Goal: Task Accomplishment & Management: Manage account settings

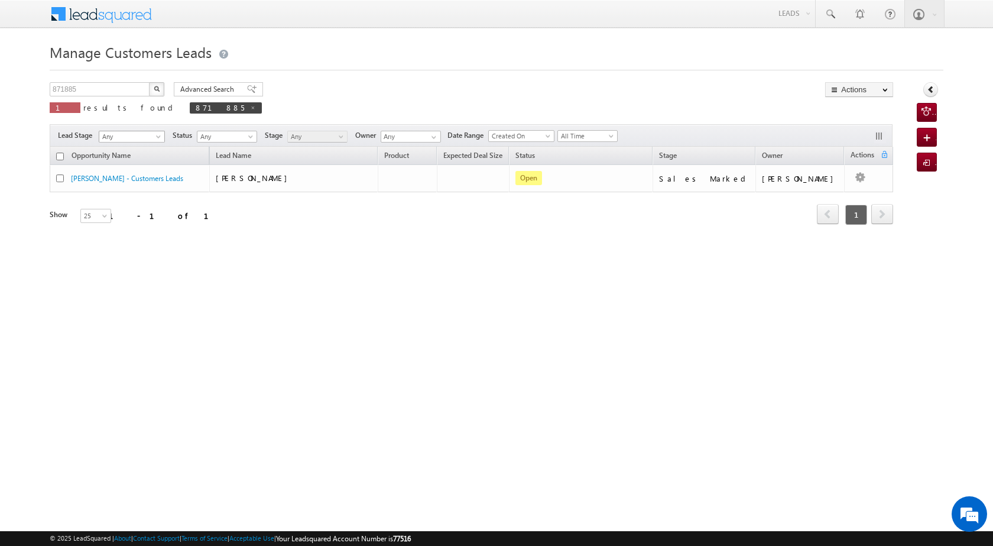
click at [159, 133] on span "Any" at bounding box center [130, 136] width 62 height 11
click at [157, 138] on span at bounding box center [159, 138] width 9 height 9
click at [270, 241] on div "Opportunity Name Lead Name Product Expected Deal Size Status Stage Owner Action…" at bounding box center [472, 202] width 844 height 111
drag, startPoint x: 68, startPoint y: 91, endPoint x: 22, endPoint y: 88, distance: 45.7
click at [22, 88] on body "Menu [PERSON_NAME] [PERSON_NAME] a2@ks erve." at bounding box center [496, 167] width 993 height 335
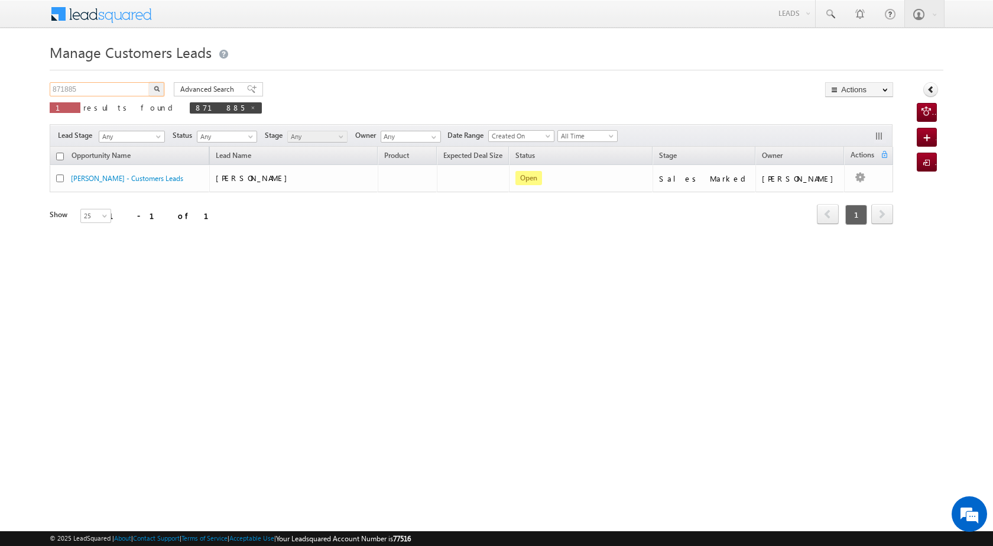
paste input "920"
type input "871920"
click at [162, 86] on button "button" at bounding box center [156, 89] width 15 height 14
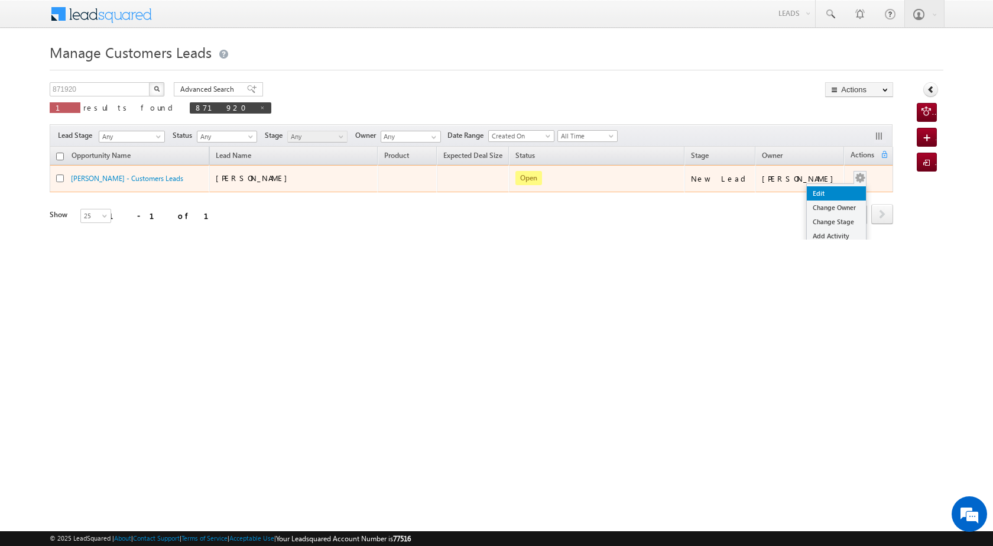
click at [823, 198] on link "Edit" at bounding box center [836, 193] width 59 height 14
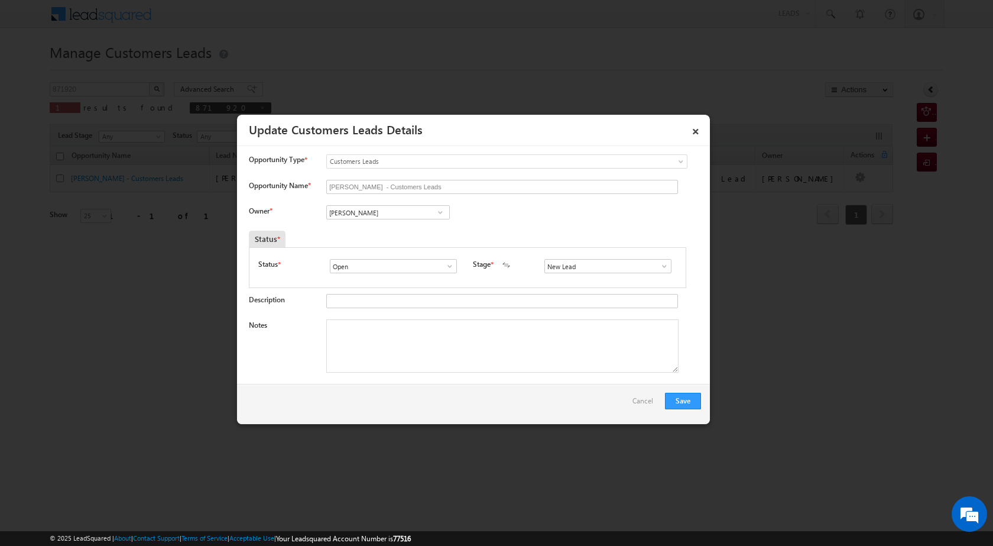
click at [439, 209] on span at bounding box center [441, 212] width 12 height 9
click at [419, 263] on link "[PERSON_NAME] [PERSON_NAME][EMAIL_ADDRESS][PERSON_NAME][DOMAIN_NAME]" at bounding box center [388, 272] width 124 height 22
type input "[PERSON_NAME]"
click at [439, 212] on span at bounding box center [441, 212] width 12 height 9
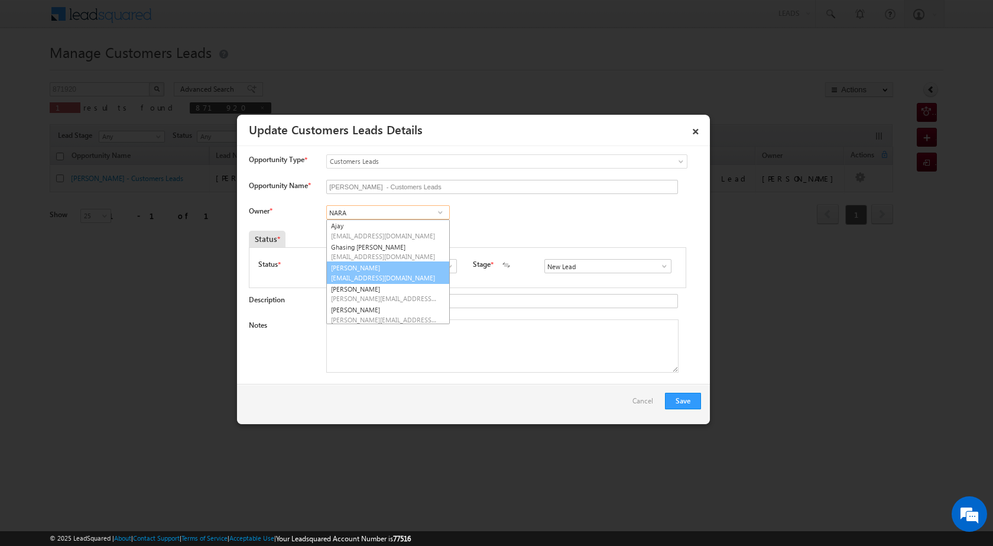
click at [400, 271] on link "[PERSON_NAME] [PERSON_NAME][EMAIL_ADDRESS][DOMAIN_NAME]" at bounding box center [388, 272] width 124 height 22
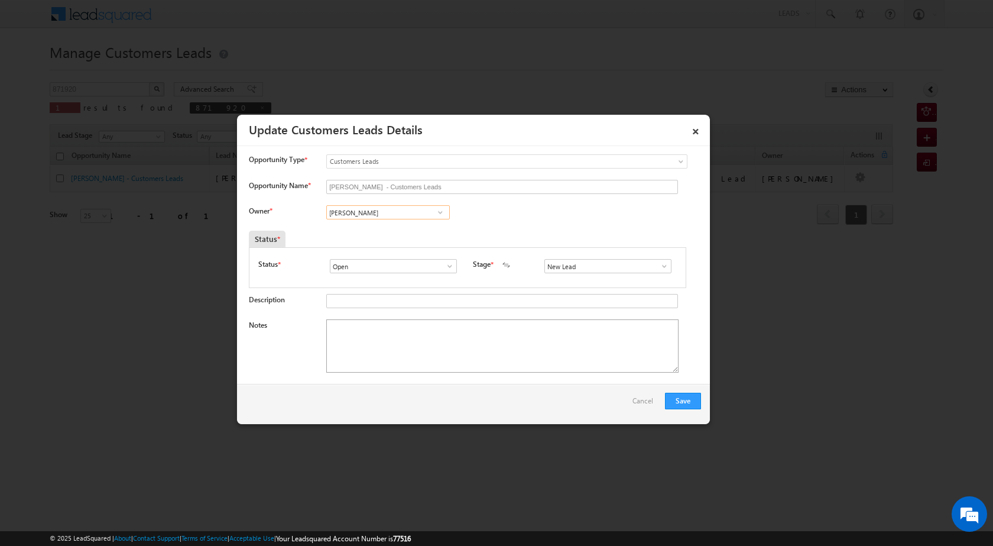
type input "[PERSON_NAME]"
click at [474, 355] on textarea "Notes" at bounding box center [502, 345] width 352 height 53
click at [659, 268] on span at bounding box center [665, 265] width 12 height 9
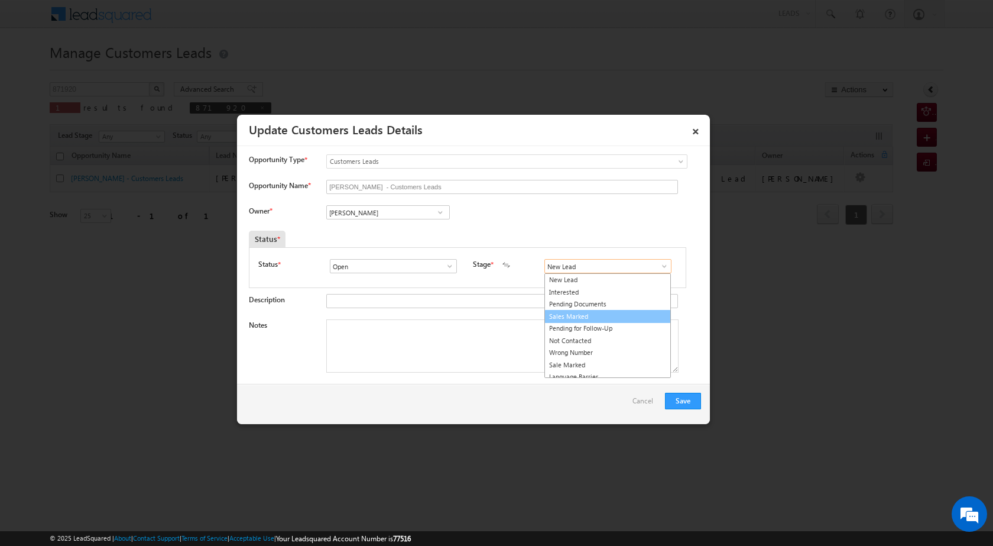
click at [597, 317] on link "Sales Marked" at bounding box center [608, 317] width 127 height 14
type input "Sales Marked"
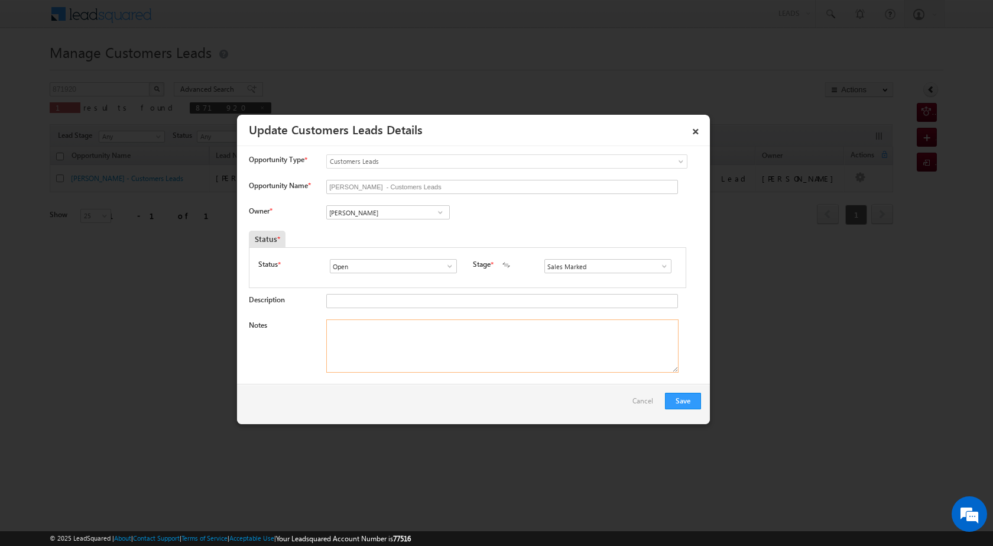
click at [456, 336] on textarea "Notes" at bounding box center [502, 345] width 352 height 53
click at [470, 360] on textarea "Notes" at bounding box center [502, 345] width 352 height 53
paste textarea "BT + TOP PV VAILUE 22 LAC ICISC 10 LAC SANCTION OUTSINDING BALANCE 8 LAC TOPUP …"
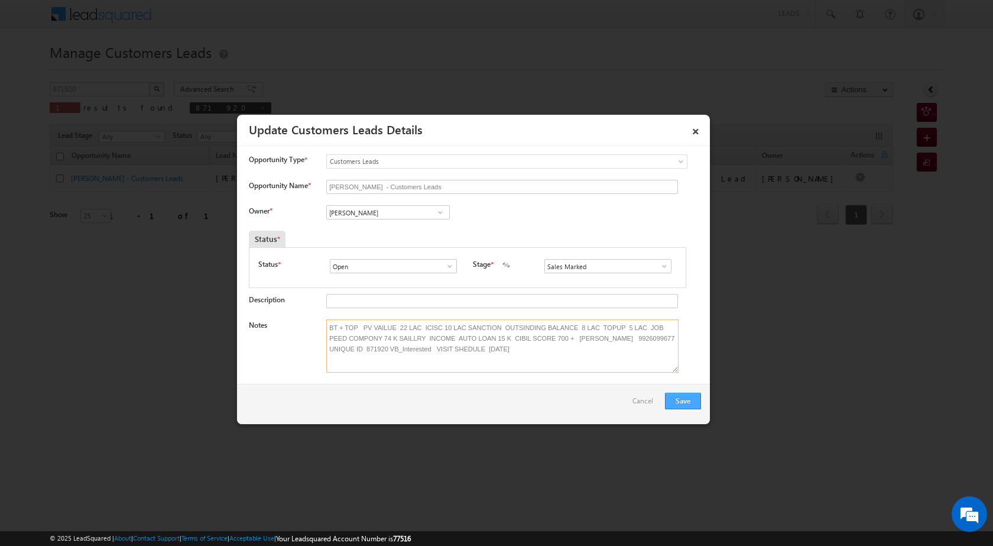
type textarea "BT + TOP PV VAILUE 22 LAC ICISC 10 LAC SANCTION OUTSINDING BALANCE 8 LAC TOPUP …"
click at [691, 401] on button "Save" at bounding box center [683, 401] width 36 height 17
